Goal: Task Accomplishment & Management: Use online tool/utility

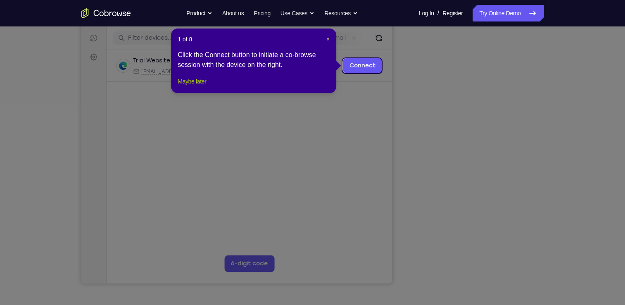
click at [199, 86] on button "Maybe later" at bounding box center [192, 81] width 28 height 10
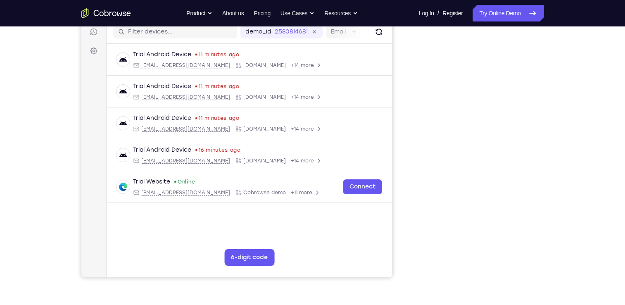
scroll to position [109, 0]
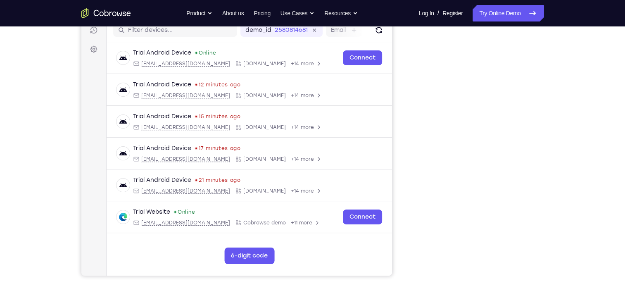
drag, startPoint x: 59, startPoint y: 57, endPoint x: 118, endPoint y: 4, distance: 79.5
click at [59, 57] on div "Your Support Agent Your Customer Web iOS Android Next Steps We’d be happy to gi…" at bounding box center [312, 190] width 528 height 545
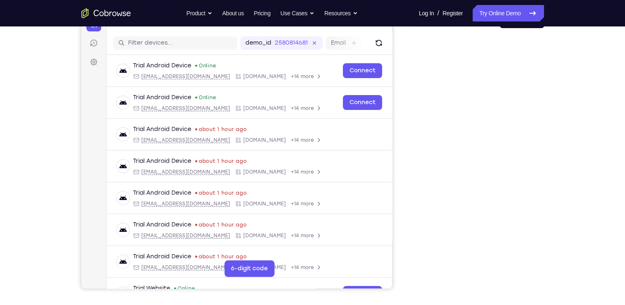
scroll to position [92, 0]
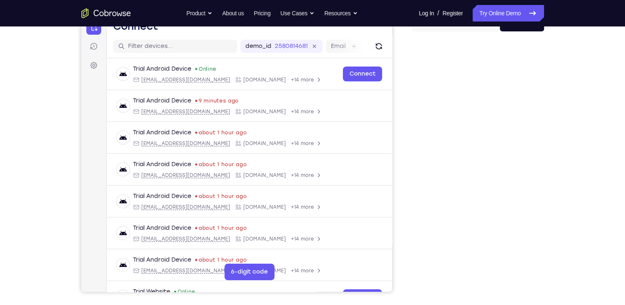
click at [396, 202] on div "Your Support Agent Your Customer Web iOS Android" at bounding box center [312, 139] width 462 height 305
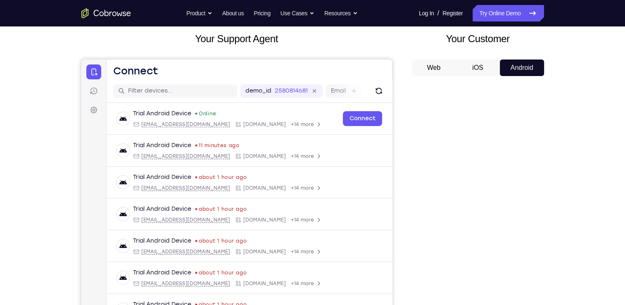
scroll to position [64, 0]
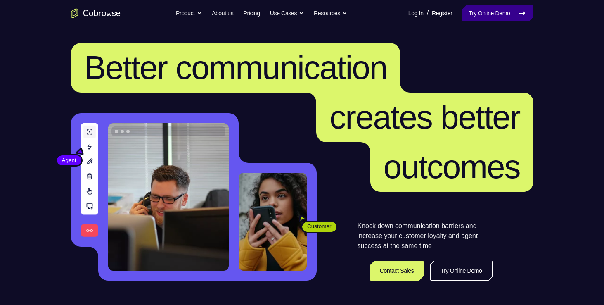
click at [466, 19] on link "Try Online Demo" at bounding box center [497, 13] width 71 height 17
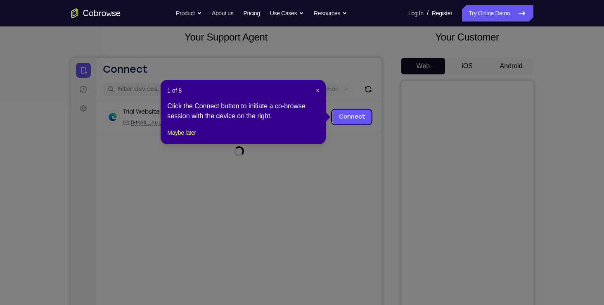
scroll to position [49, 0]
click at [350, 114] on link "Connect" at bounding box center [351, 117] width 39 height 15
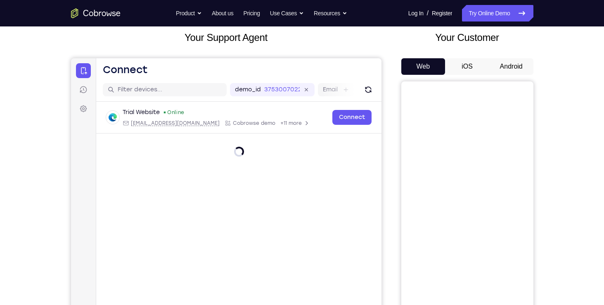
click at [510, 66] on button "Android" at bounding box center [511, 66] width 44 height 17
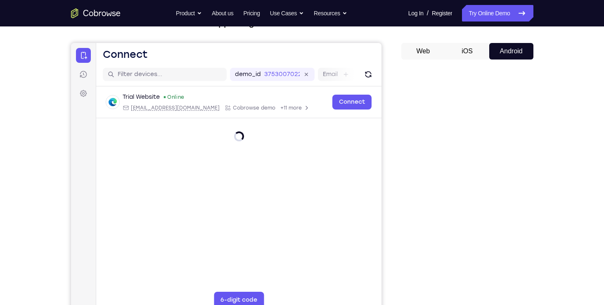
scroll to position [64, 0]
click at [509, 52] on button "Android" at bounding box center [511, 51] width 44 height 17
click at [508, 52] on button "Android" at bounding box center [511, 51] width 44 height 17
